Goal: Task Accomplishment & Management: Complete application form

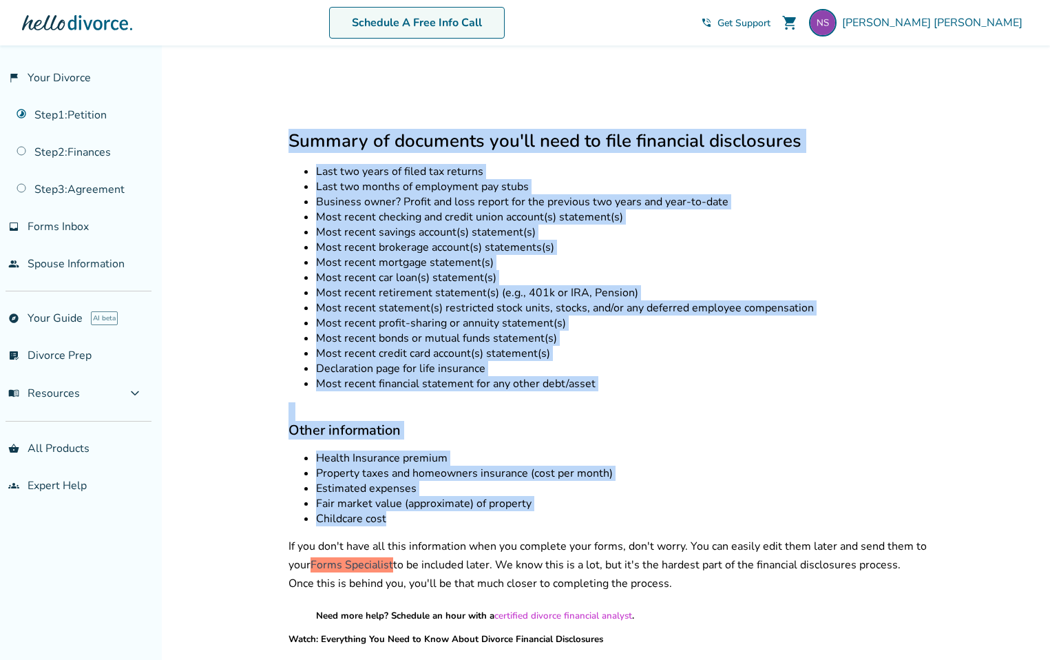
scroll to position [644, 0]
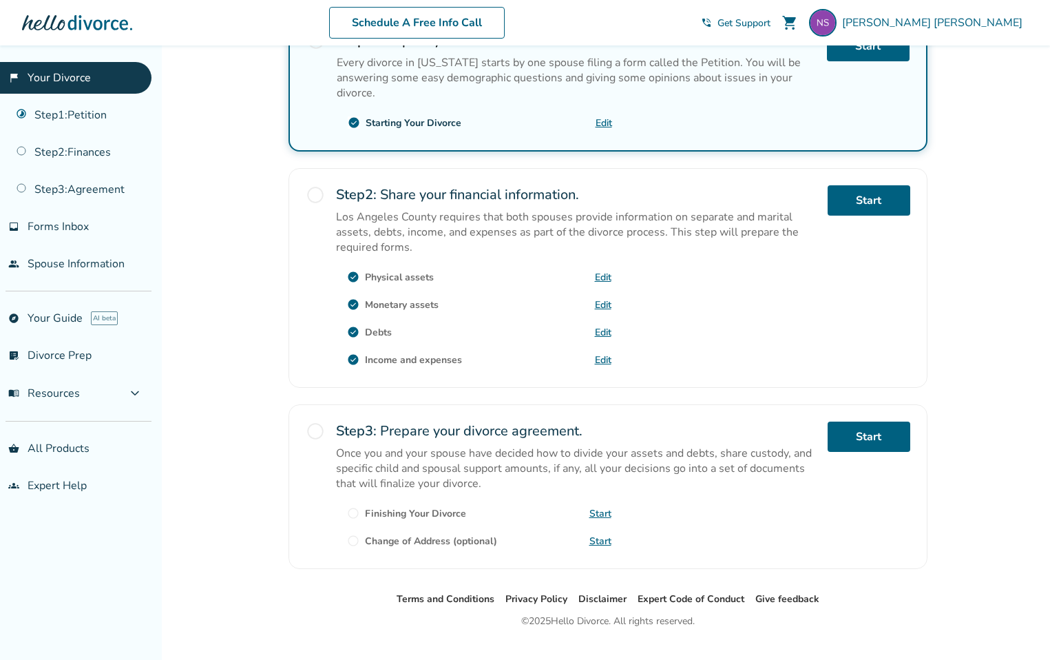
scroll to position [304, 0]
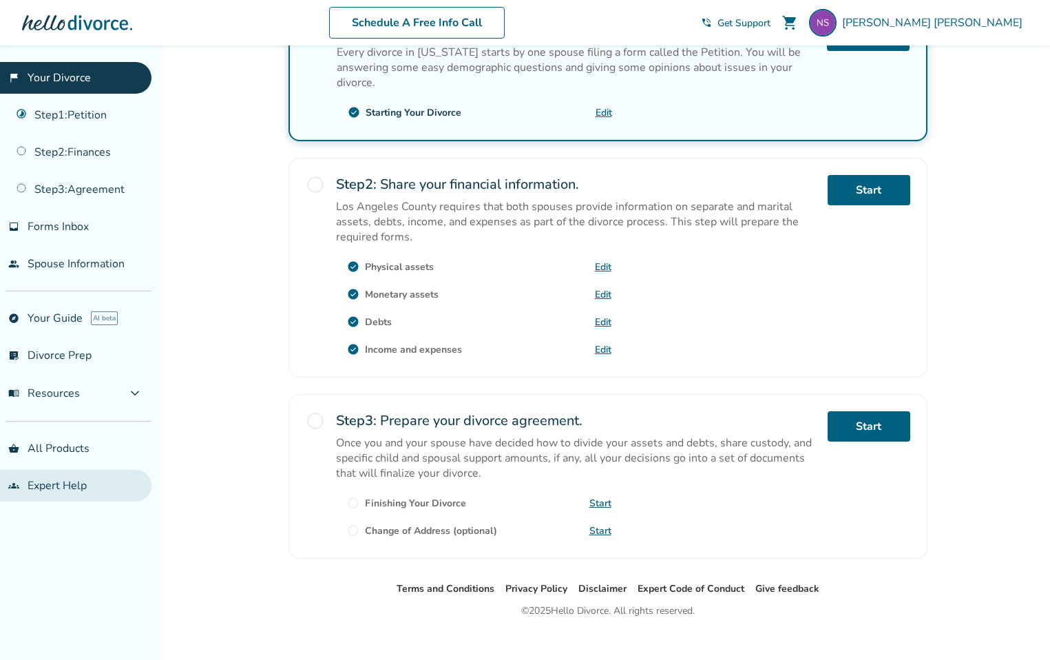
click at [54, 488] on link "groups Expert Help" at bounding box center [76, 486] width 152 height 32
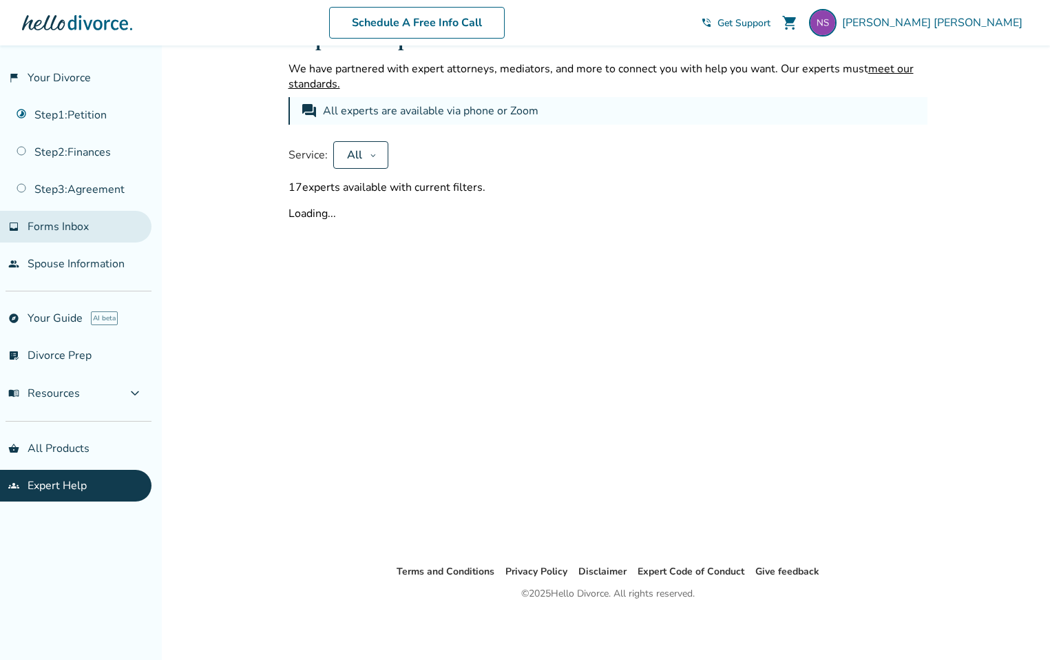
scroll to position [45, 0]
click at [66, 225] on span "Forms Inbox" at bounding box center [58, 226] width 61 height 15
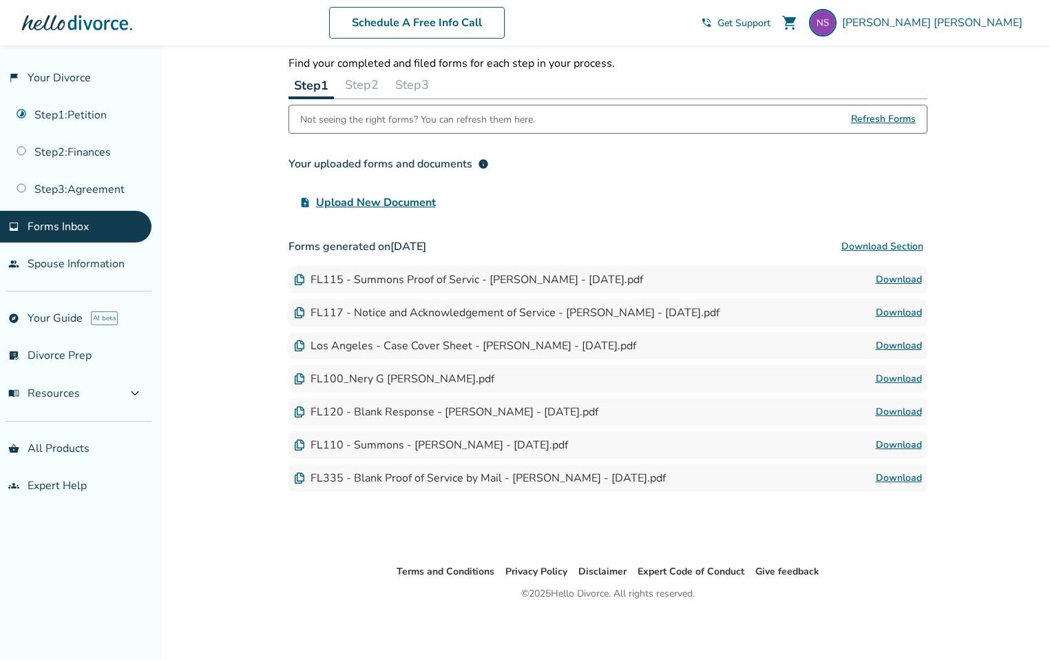
scroll to position [40, 0]
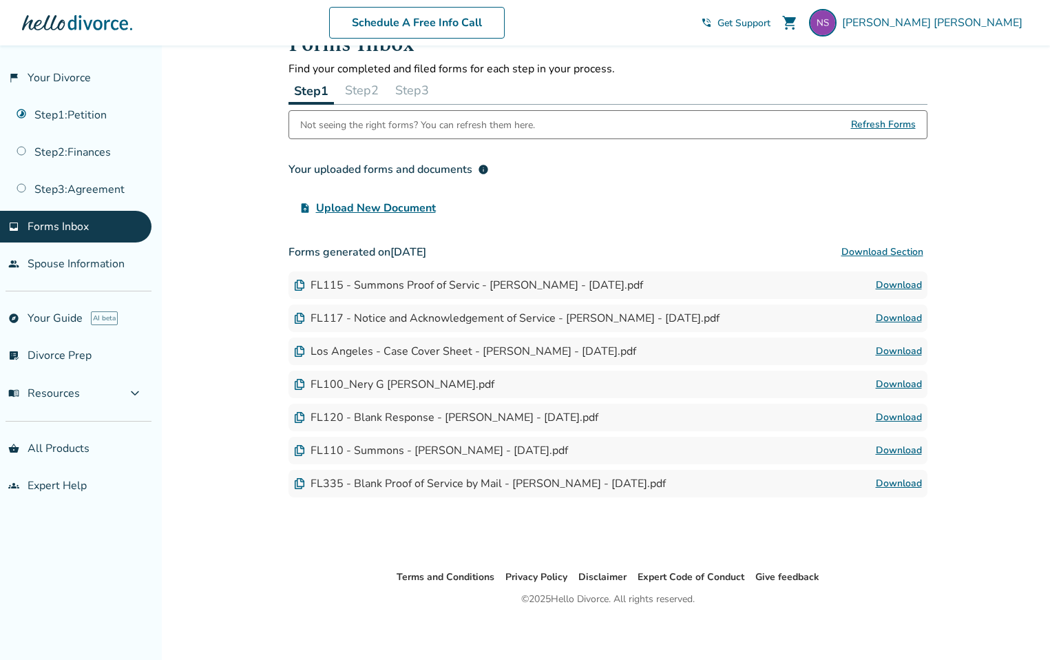
click at [397, 209] on span "Upload New Document" at bounding box center [376, 208] width 120 height 17
click at [0, 0] on input "upload_file Upload New Document" at bounding box center [0, 0] width 0 height 0
click at [366, 92] on button "Step 2" at bounding box center [362, 90] width 45 height 28
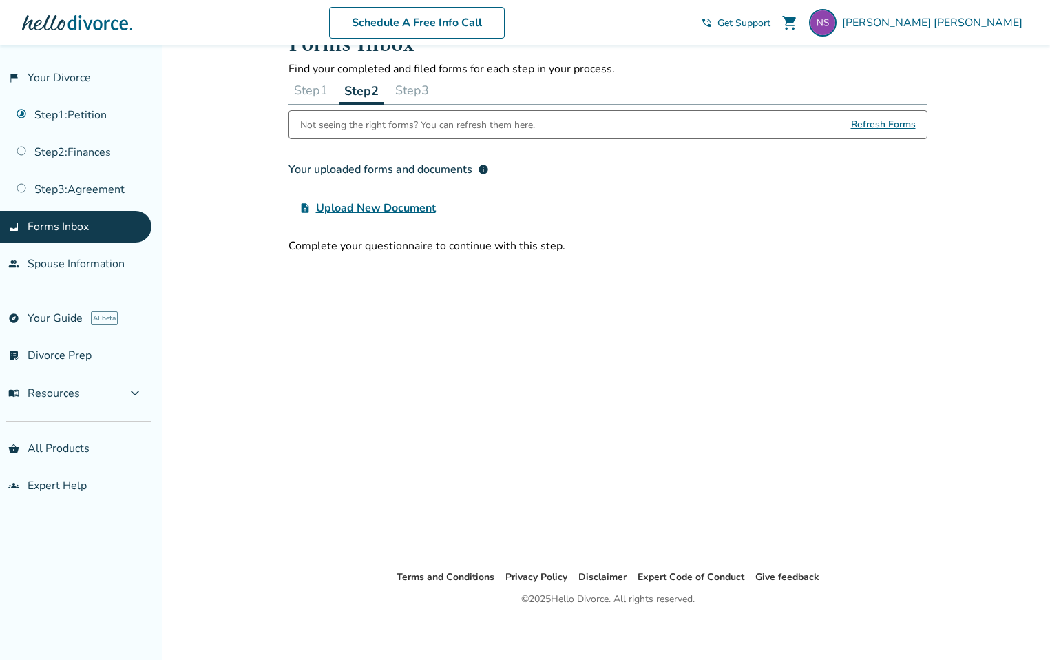
click at [426, 87] on button "Step 3" at bounding box center [412, 90] width 45 height 28
